Goal: Information Seeking & Learning: Learn about a topic

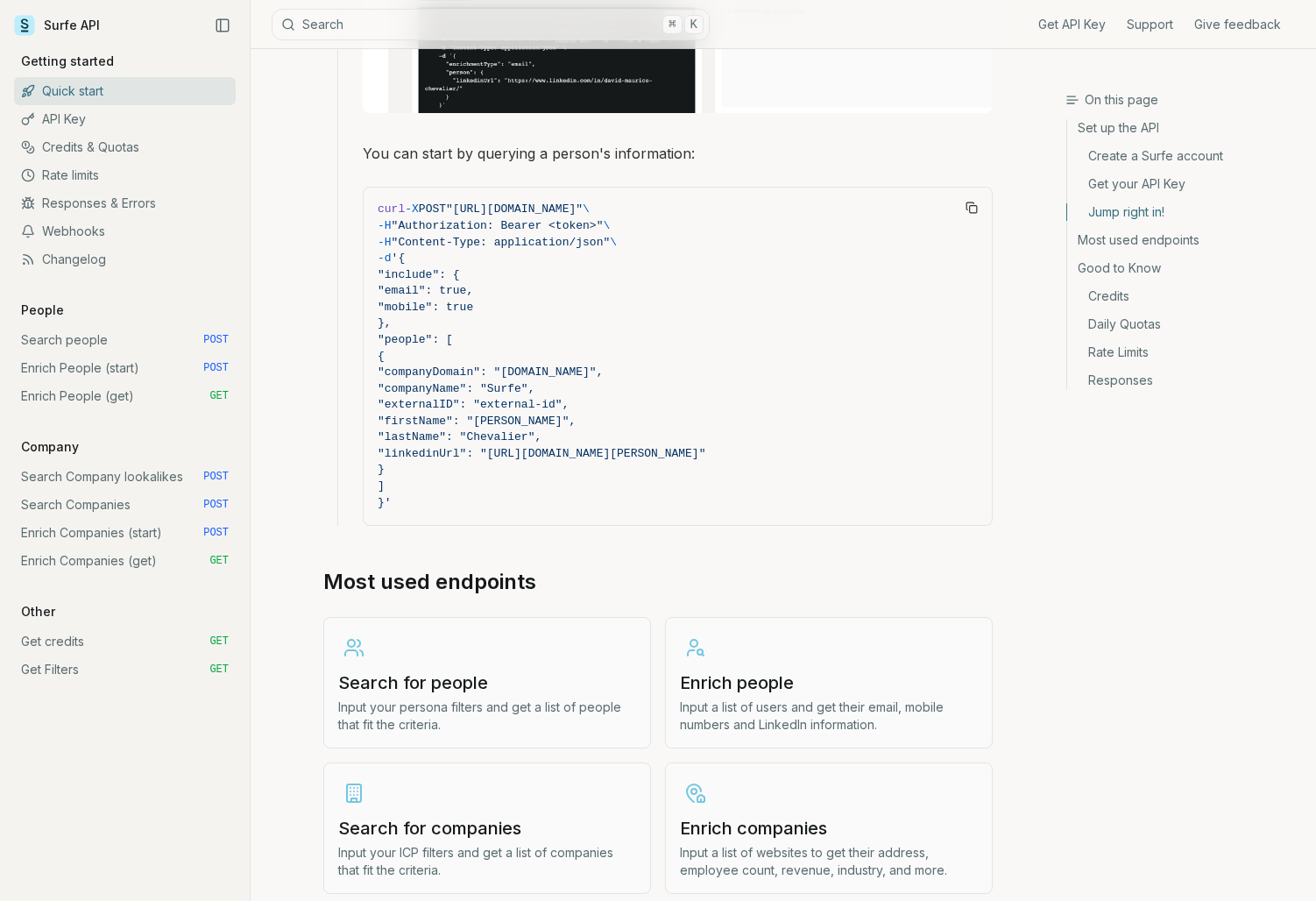
scroll to position [1599, 0]
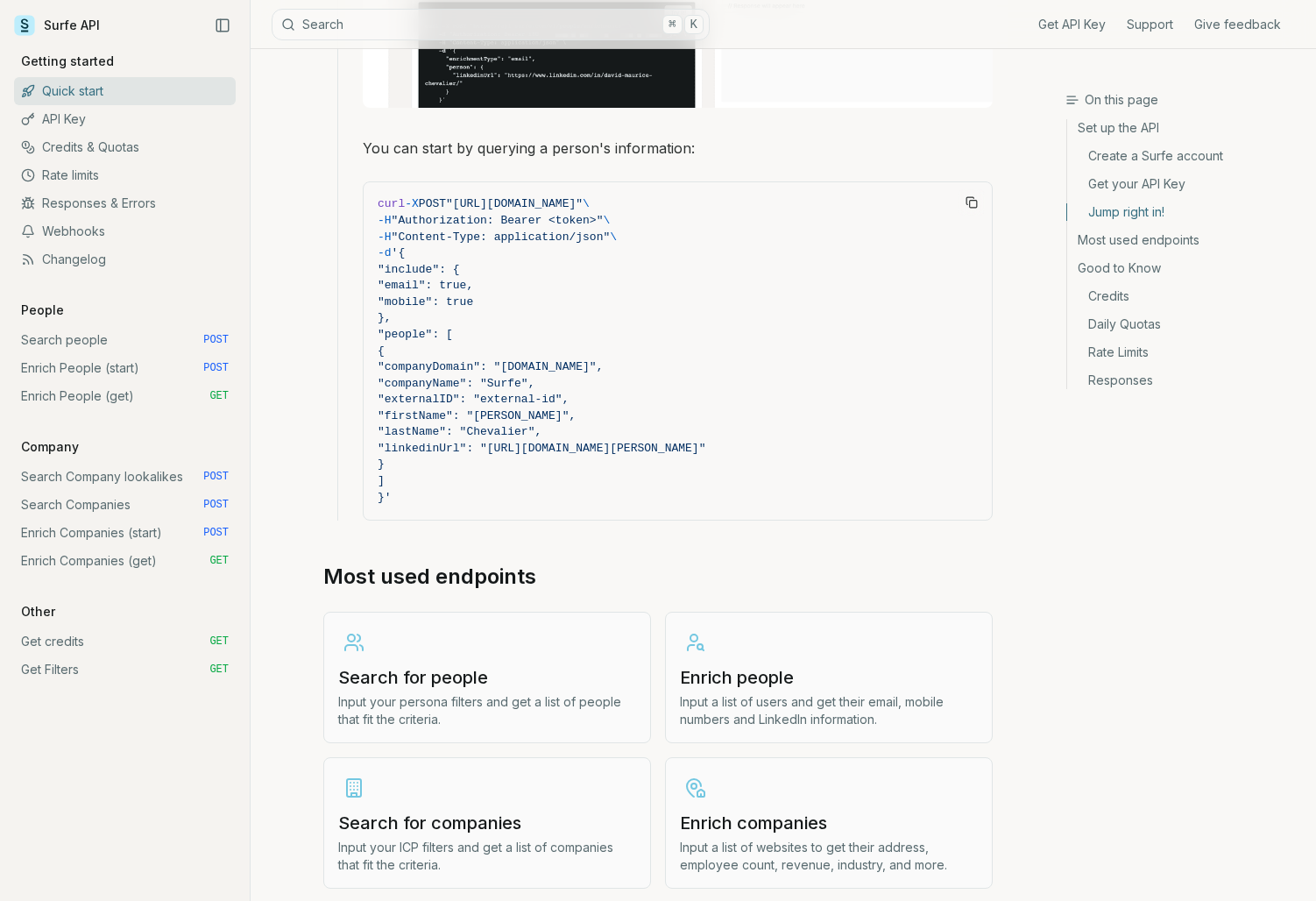
click at [99, 346] on link "Search people POST" at bounding box center [125, 340] width 222 height 28
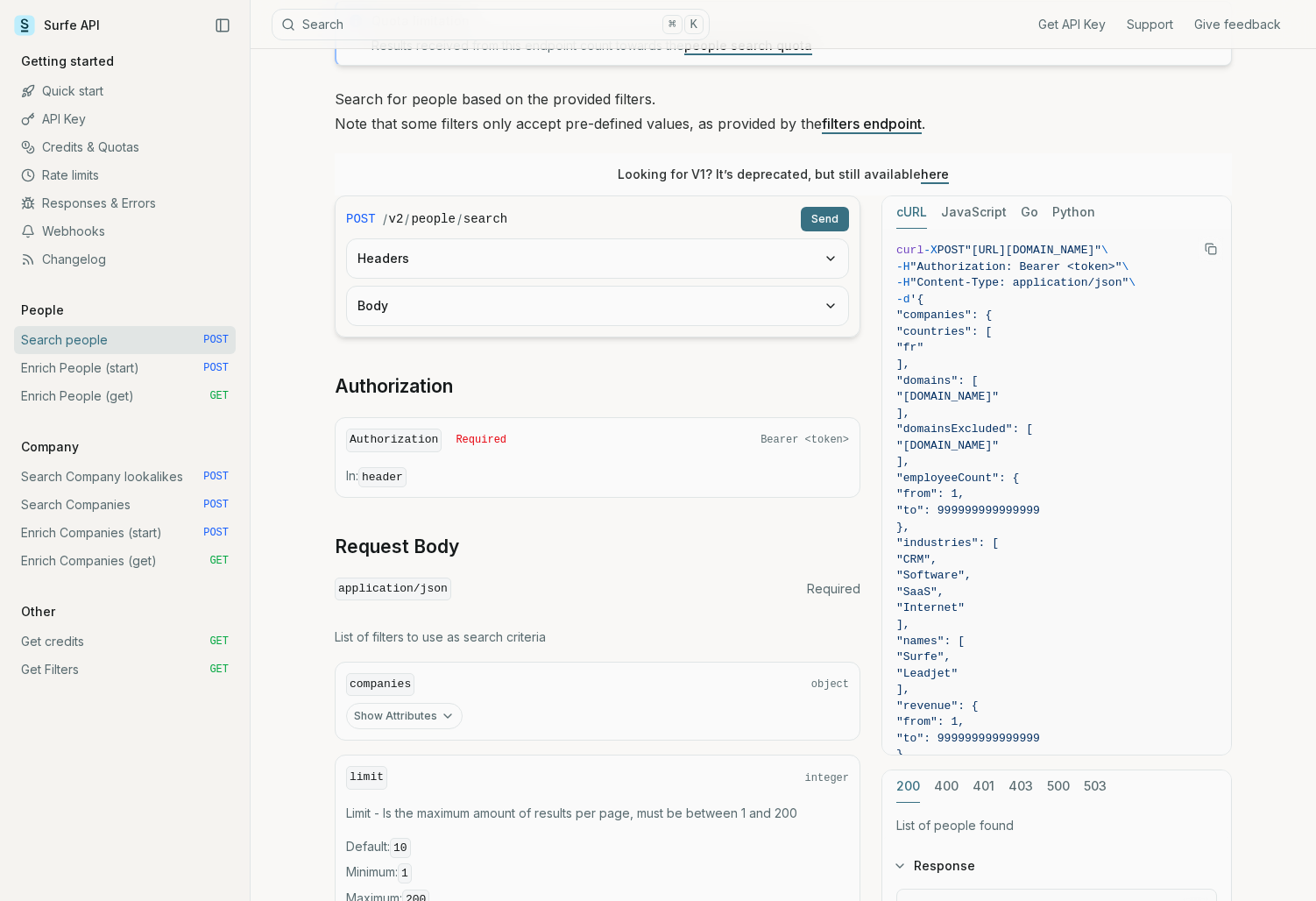
scroll to position [157, 0]
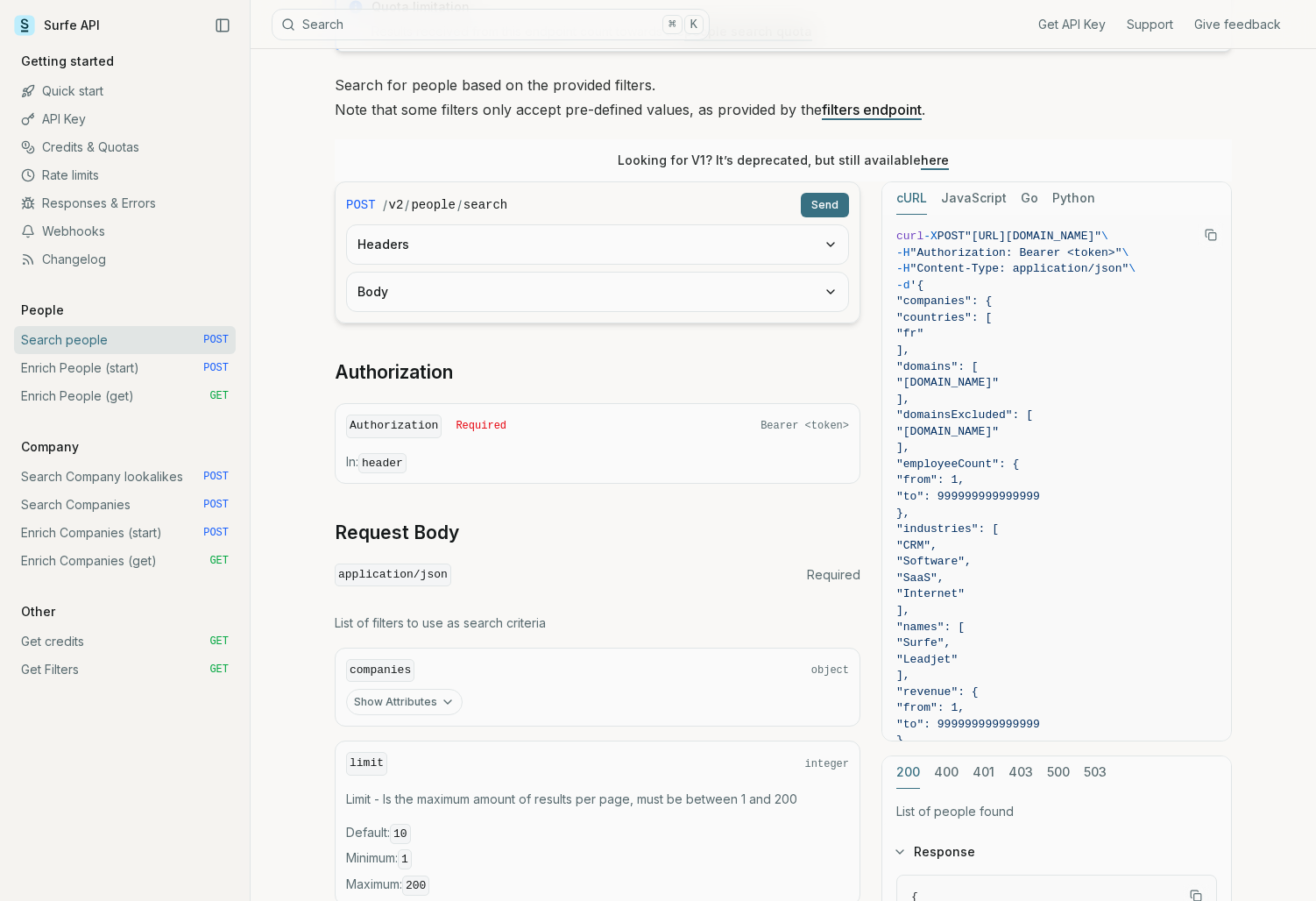
click at [133, 366] on link "Enrich People (start) POST" at bounding box center [125, 368] width 222 height 28
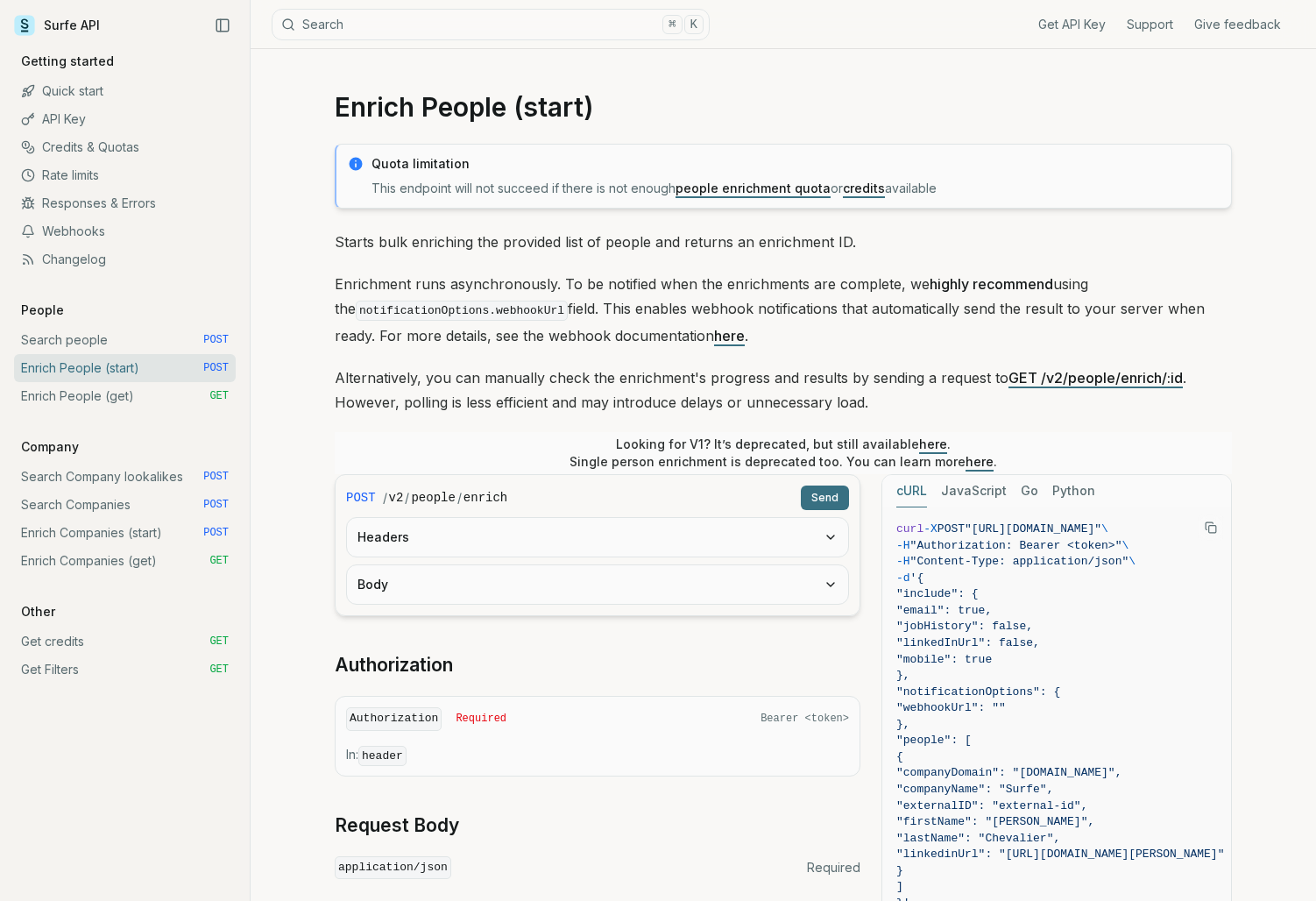
click at [84, 93] on link "Quick start" at bounding box center [125, 91] width 222 height 28
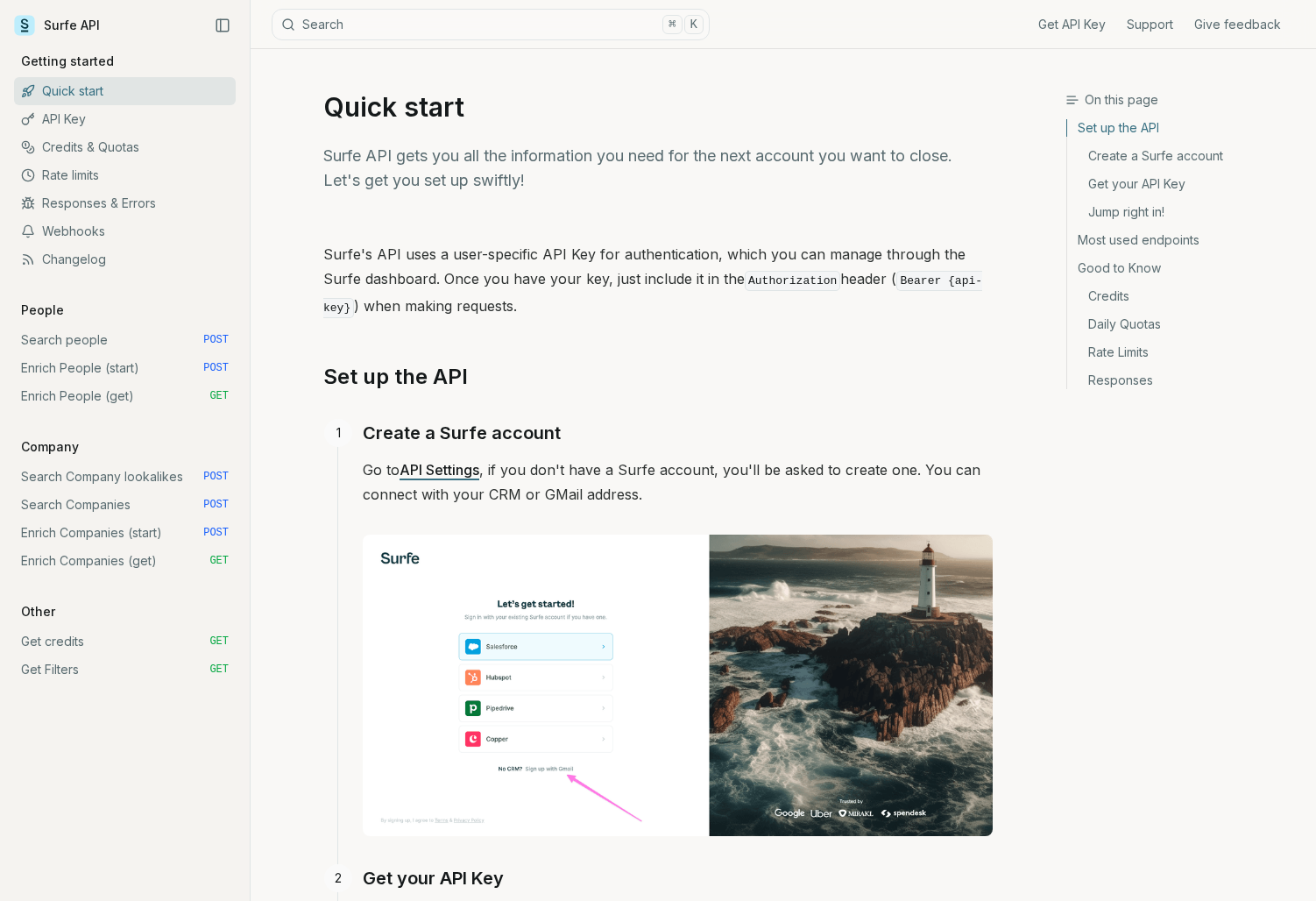
click at [84, 335] on link "Search people POST" at bounding box center [125, 340] width 222 height 28
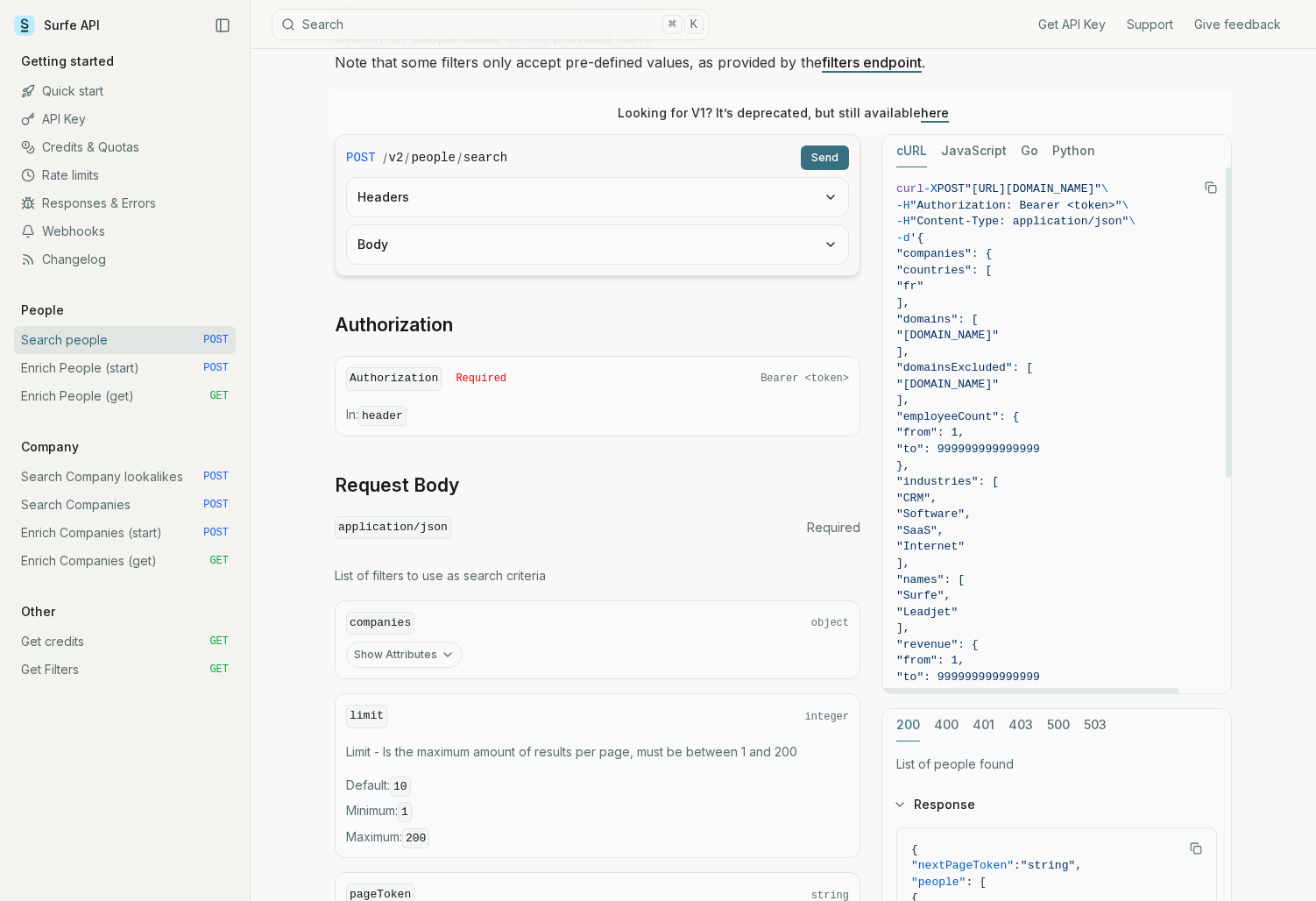
scroll to position [205, 0]
click at [89, 236] on link "Webhooks" at bounding box center [125, 231] width 222 height 28
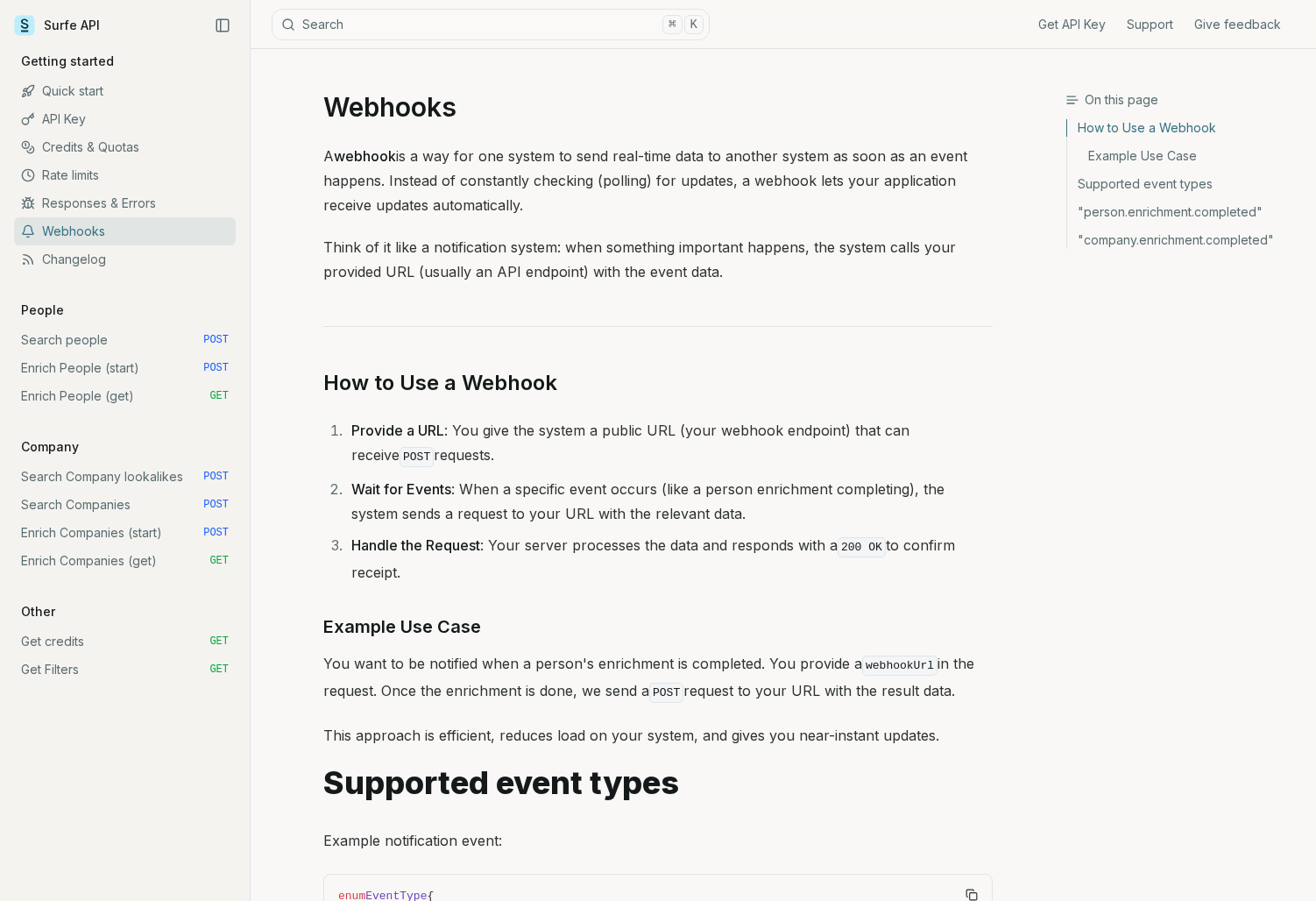
click at [90, 198] on link "Responses & Errors" at bounding box center [125, 203] width 222 height 28
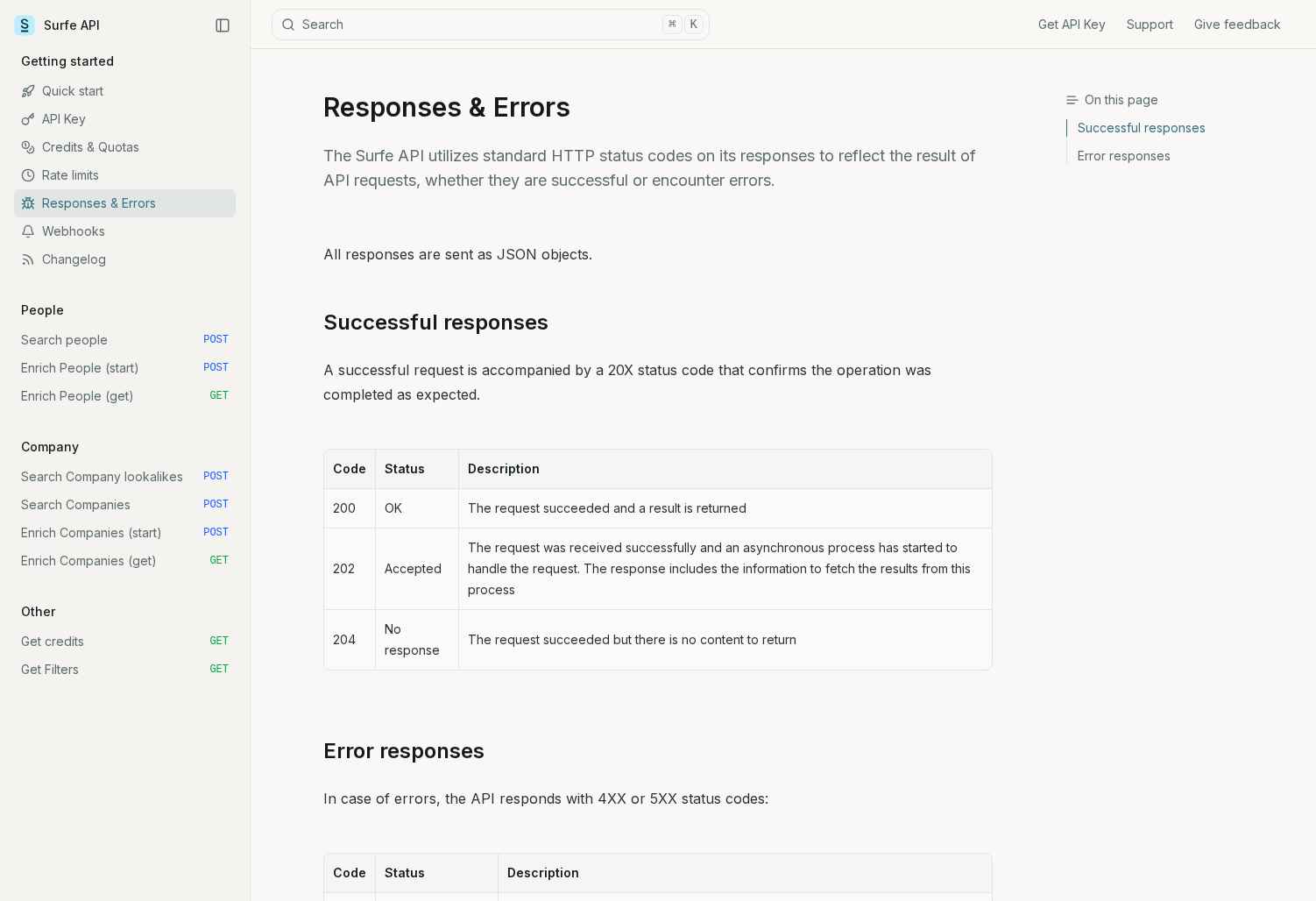
click at [87, 179] on link "Rate limits" at bounding box center [125, 175] width 222 height 28
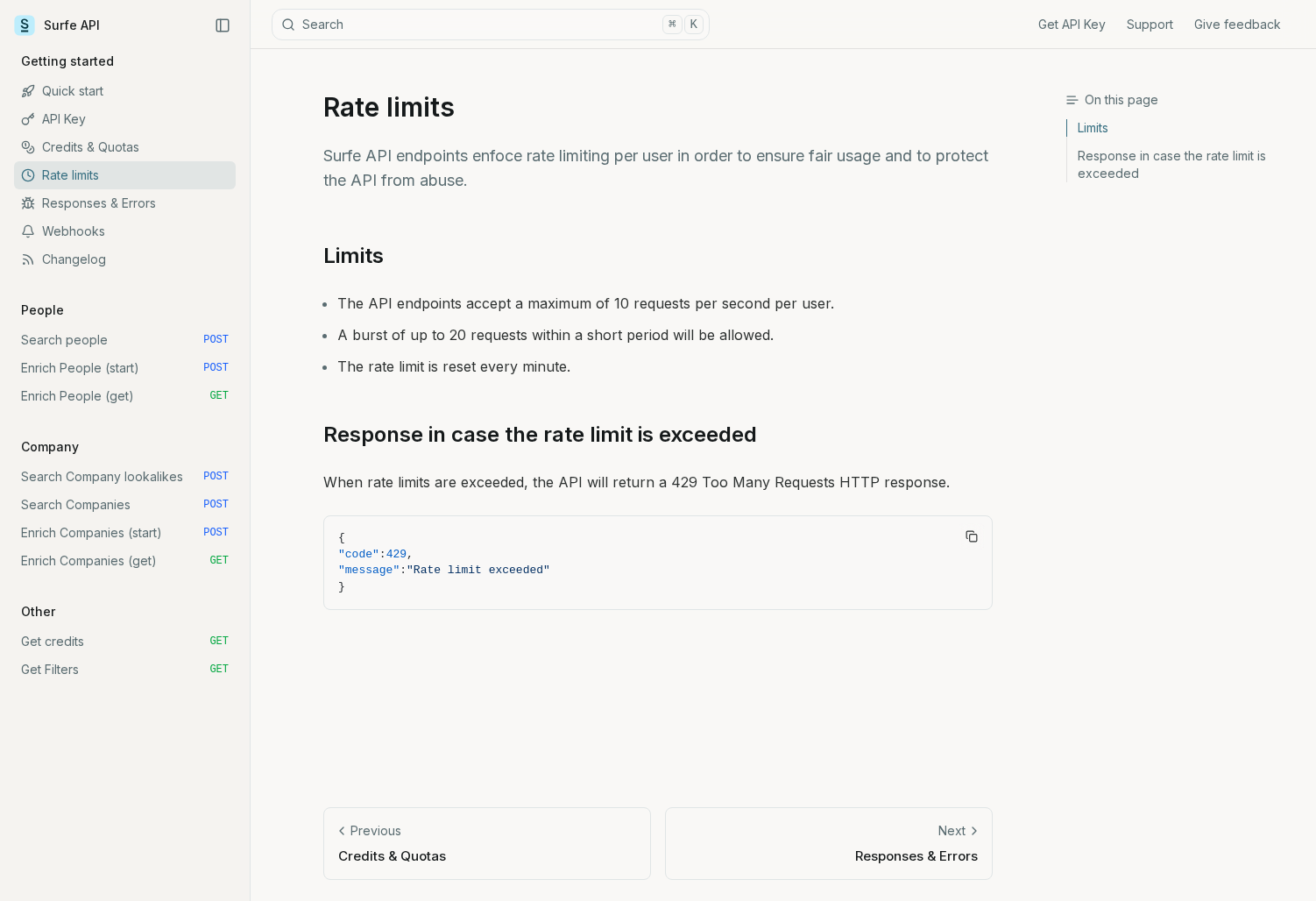
click at [91, 145] on link "Credits & Quotas" at bounding box center [125, 147] width 222 height 28
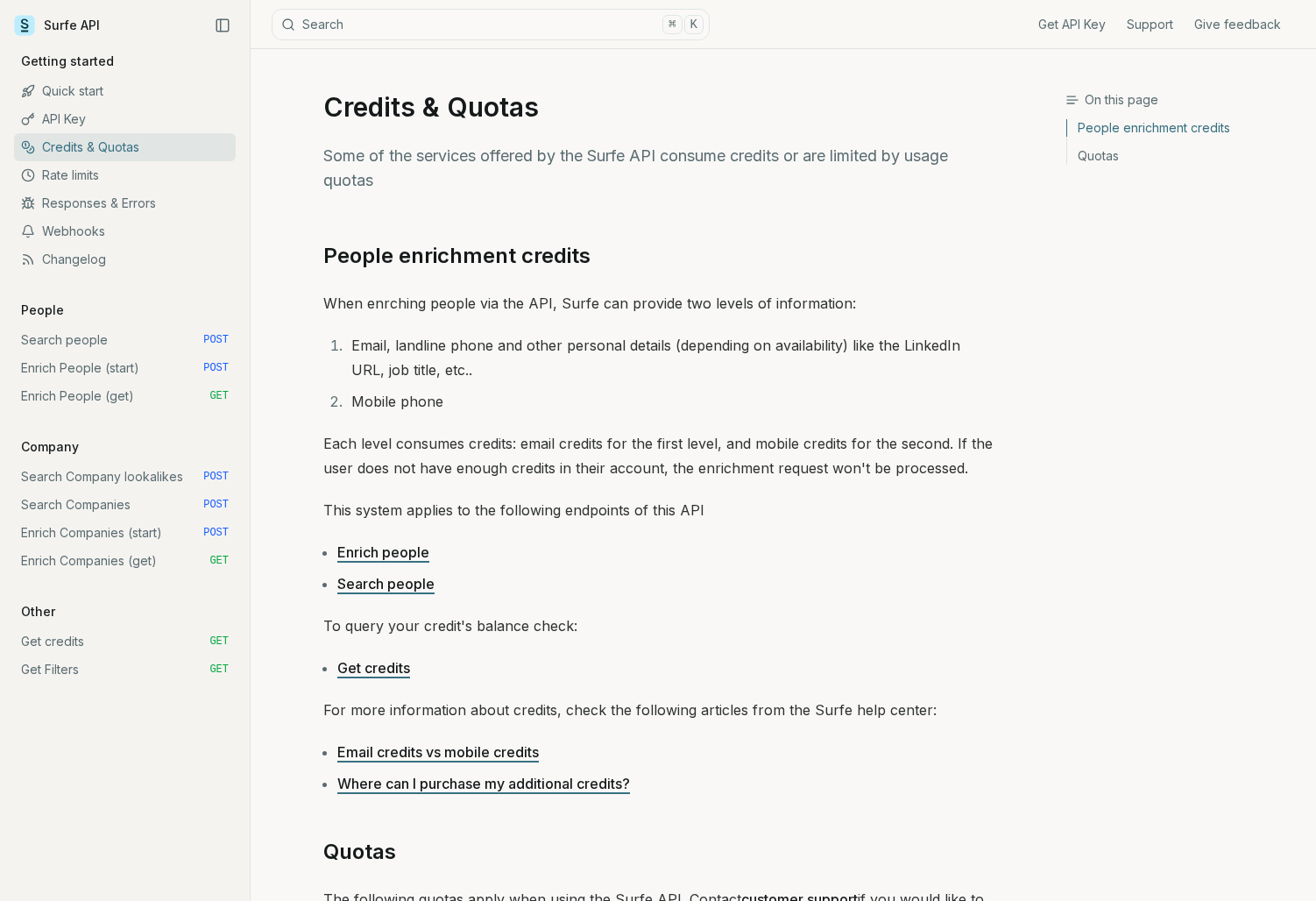
click at [87, 124] on link "API Key" at bounding box center [125, 119] width 222 height 28
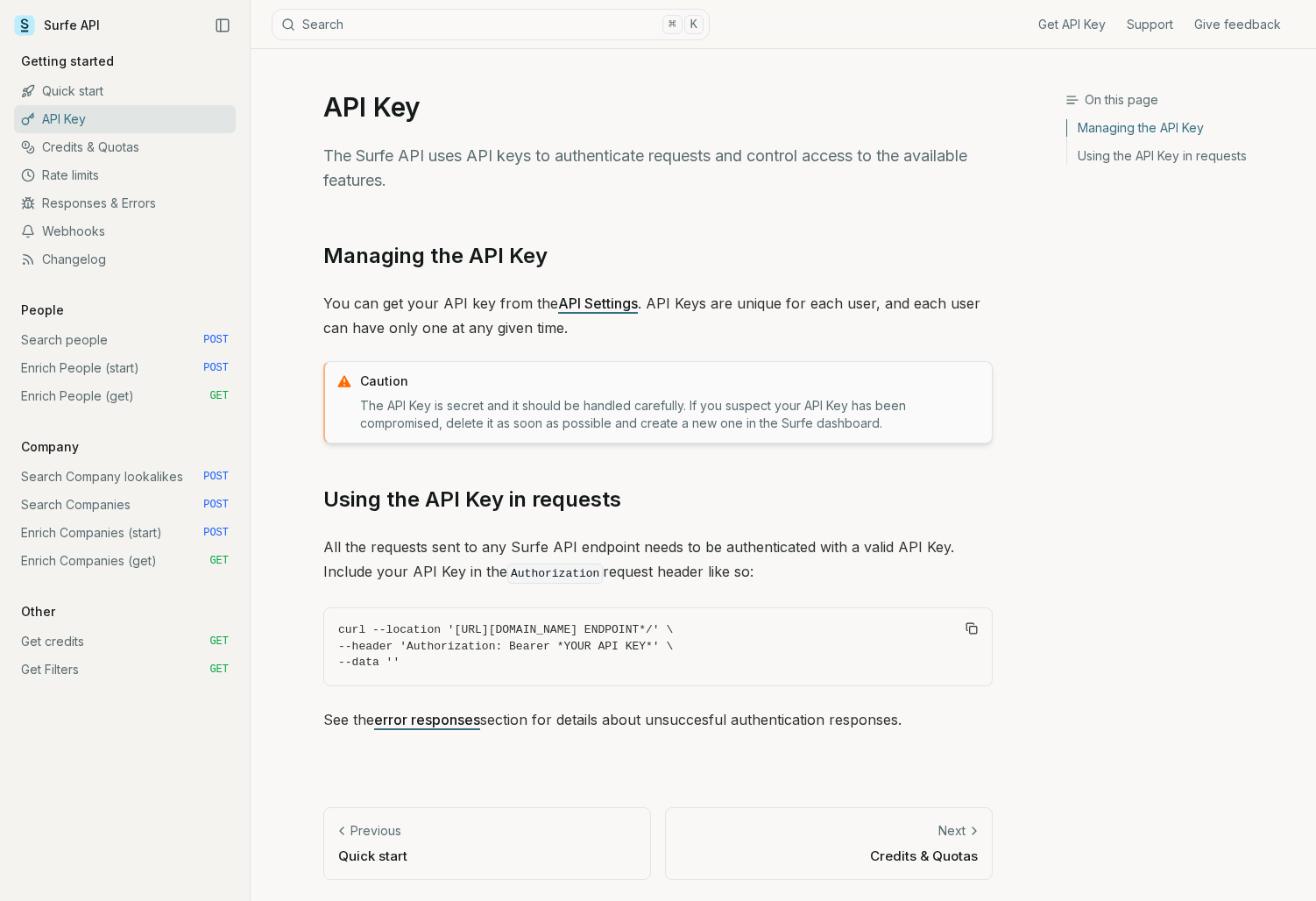
click at [88, 90] on link "Quick start" at bounding box center [125, 91] width 222 height 28
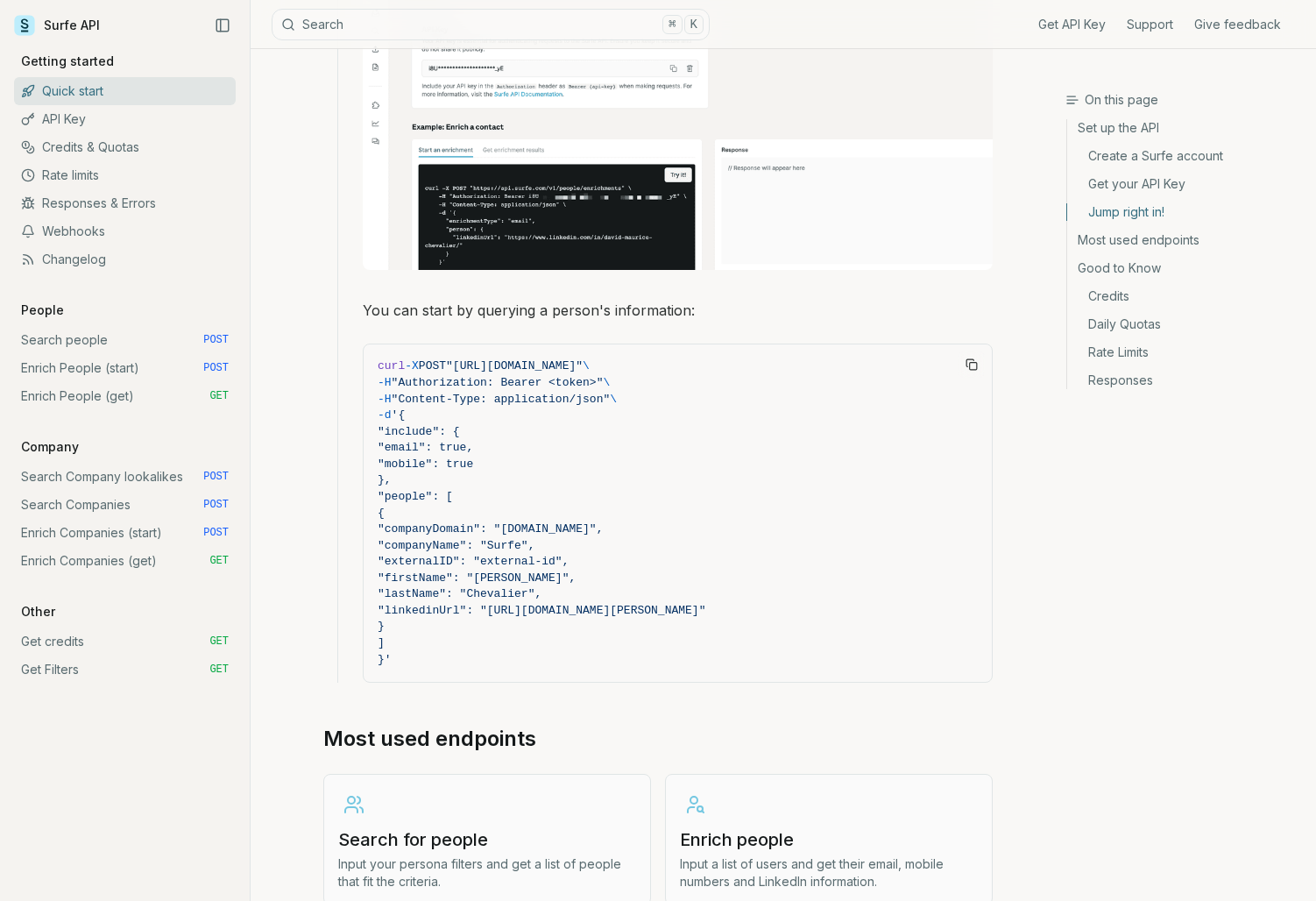
scroll to position [1614, 0]
